Goal: Task Accomplishment & Management: Manage account settings

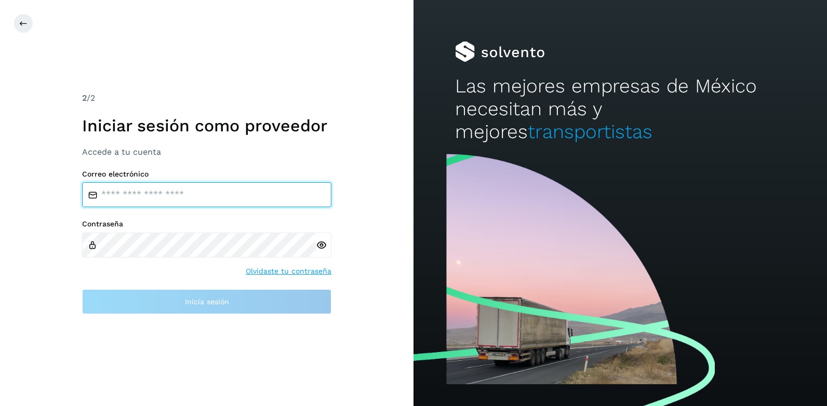
click at [146, 189] on input "email" at bounding box center [206, 194] width 249 height 25
type input "**********"
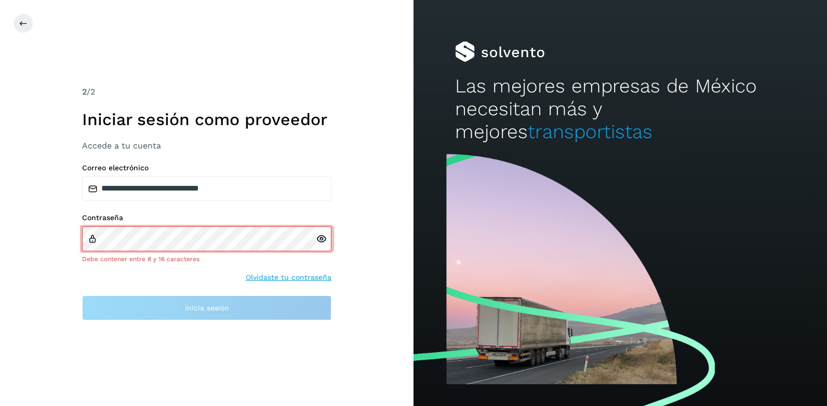
click at [319, 247] on div at bounding box center [324, 238] width 16 height 25
click at [321, 244] on icon at bounding box center [321, 239] width 11 height 11
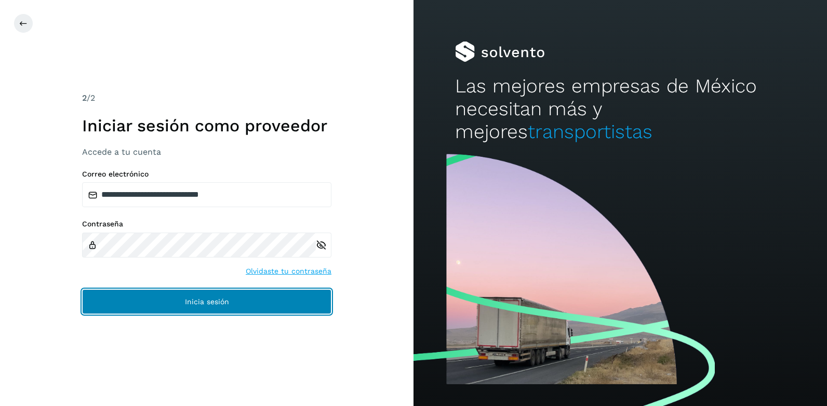
click at [208, 306] on button "Inicia sesión" at bounding box center [206, 301] width 249 height 25
click at [207, 300] on span "Inicia sesión" at bounding box center [207, 301] width 44 height 7
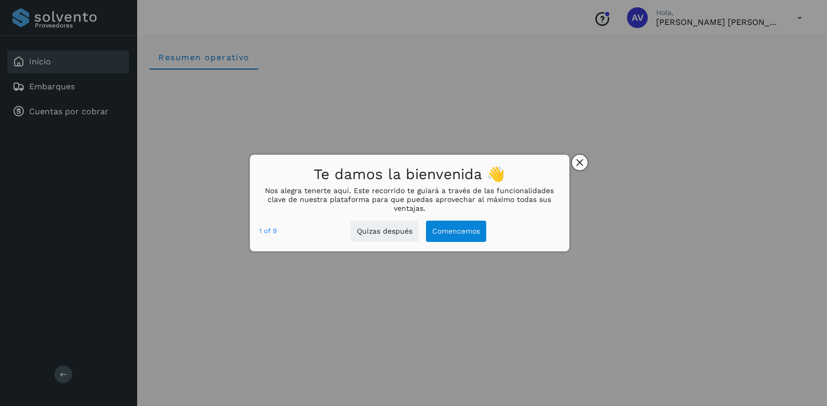
click at [585, 163] on button "close," at bounding box center [580, 163] width 16 height 16
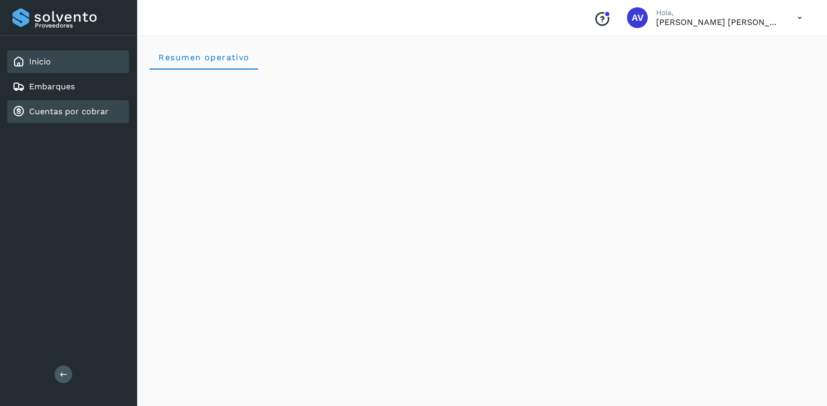
click at [62, 112] on link "Cuentas por cobrar" at bounding box center [68, 111] width 79 height 10
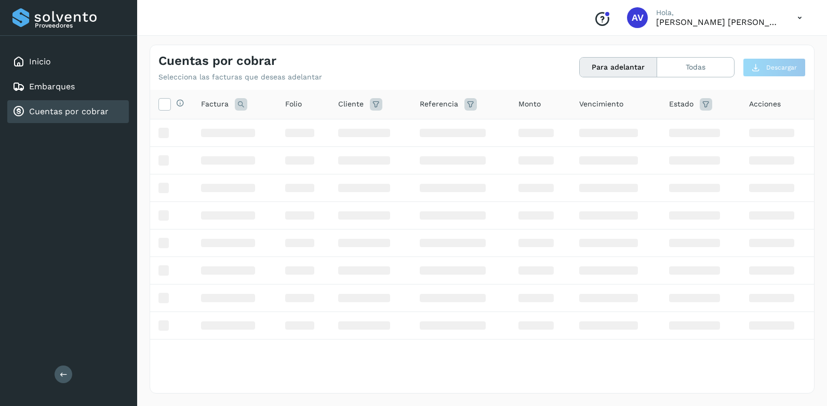
click at [21, 109] on icon at bounding box center [18, 111] width 12 height 12
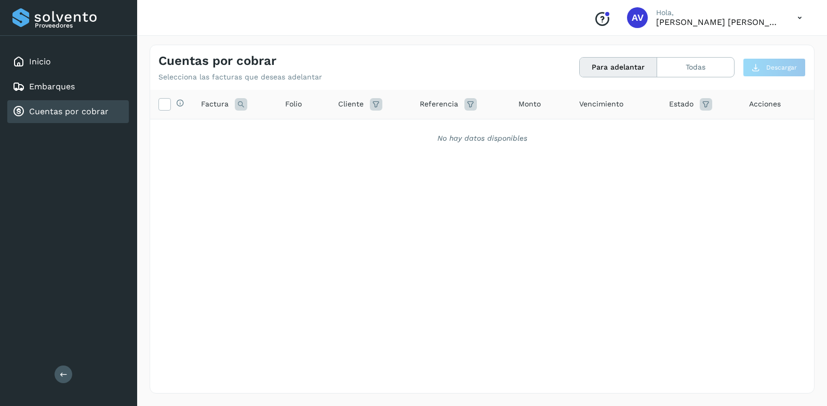
click at [331, 200] on div "Selecciona todas las facturas disponibles para adelanto Factura Folio Cliente R…" at bounding box center [482, 220] width 664 height 261
click at [225, 103] on span "Factura" at bounding box center [215, 104] width 28 height 11
click at [238, 104] on icon at bounding box center [241, 104] width 12 height 12
click at [70, 112] on link "Cuentas por cobrar" at bounding box center [68, 111] width 79 height 10
click at [69, 110] on link "Cuentas por cobrar" at bounding box center [68, 111] width 79 height 10
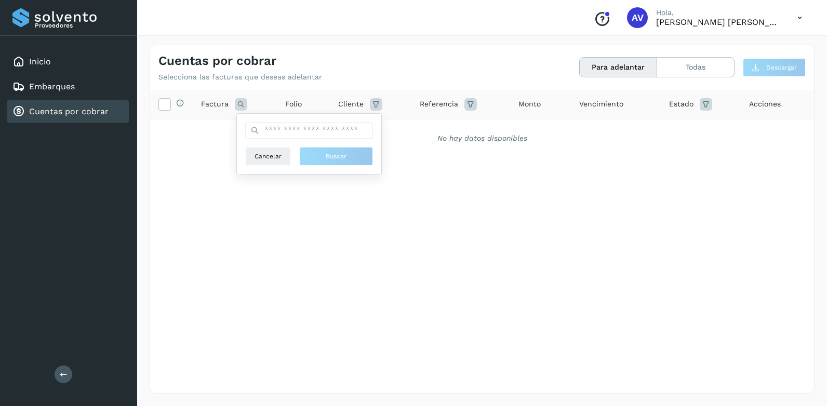
click at [69, 110] on link "Cuentas por cobrar" at bounding box center [68, 111] width 79 height 10
click at [45, 55] on div "Inicio" at bounding box center [68, 61] width 122 height 23
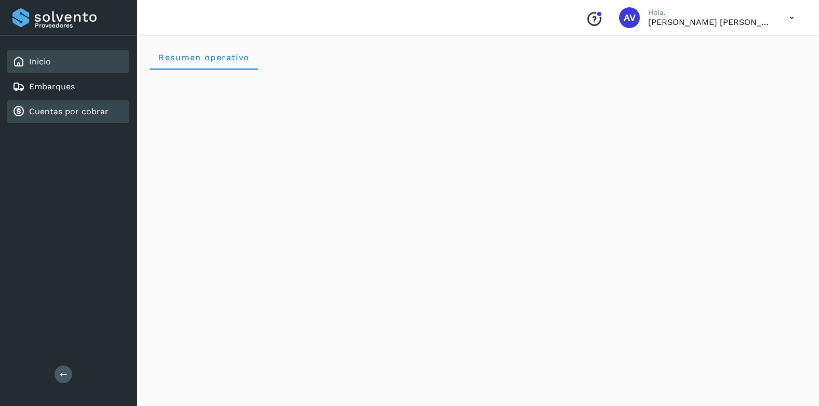
click at [37, 111] on link "Cuentas por cobrar" at bounding box center [68, 111] width 79 height 10
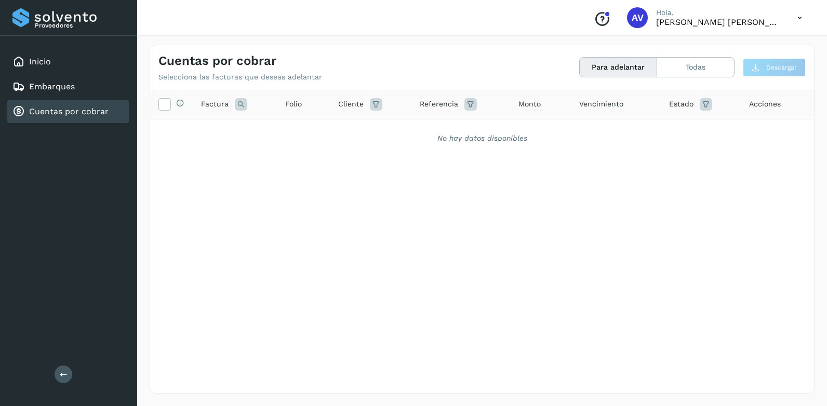
click at [600, 61] on button "Para adelantar" at bounding box center [618, 67] width 77 height 19
click at [674, 72] on button "Todas" at bounding box center [695, 67] width 77 height 19
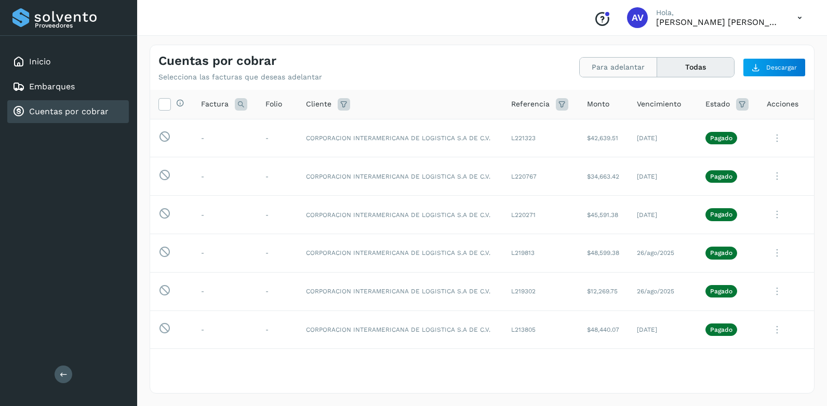
click at [623, 70] on button "Para adelantar" at bounding box center [618, 67] width 77 height 19
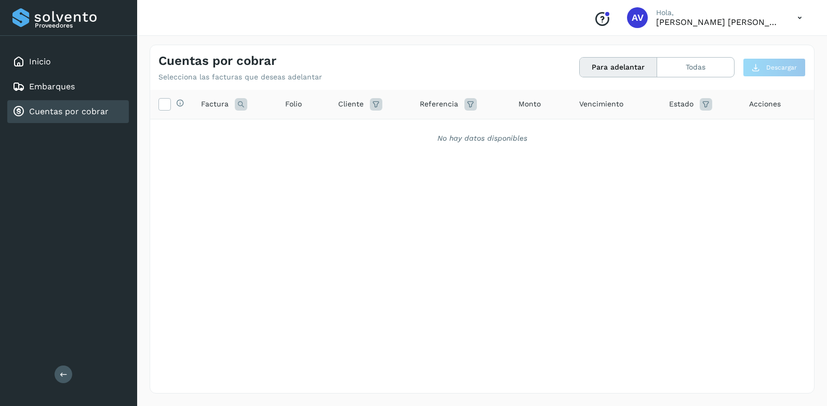
click at [63, 109] on link "Cuentas por cobrar" at bounding box center [68, 111] width 79 height 10
click at [644, 73] on button "Para adelantar" at bounding box center [618, 67] width 77 height 19
click at [635, 72] on button "Para adelantar" at bounding box center [618, 67] width 77 height 19
click at [675, 69] on button "Todas" at bounding box center [695, 67] width 77 height 19
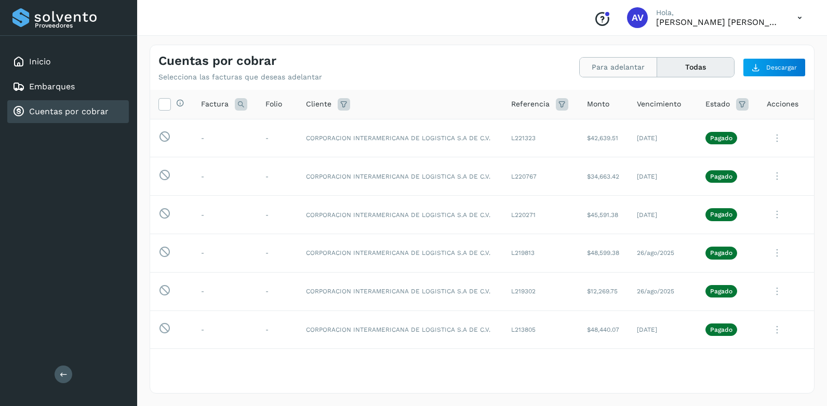
click at [613, 74] on button "Para adelantar" at bounding box center [618, 67] width 77 height 19
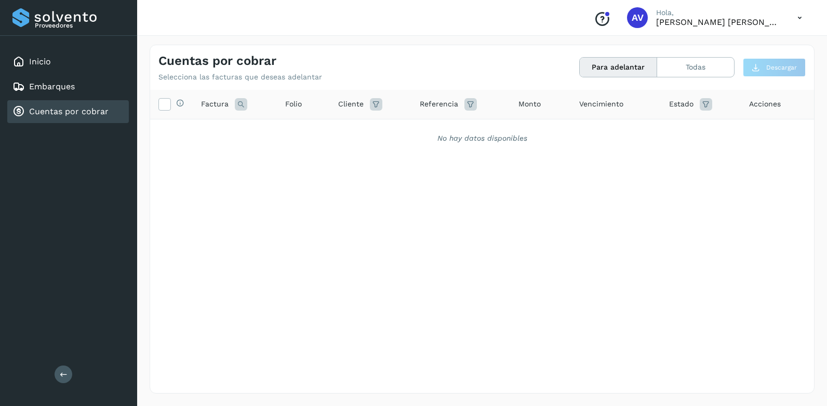
click at [315, 165] on div "Selecciona todas las facturas disponibles para adelanto Factura Folio Cliente R…" at bounding box center [482, 220] width 664 height 261
click at [438, 138] on div "No hay datos disponibles" at bounding box center [482, 138] width 637 height 11
click at [41, 112] on link "Cuentas por cobrar" at bounding box center [68, 111] width 79 height 10
